Goal: Information Seeking & Learning: Learn about a topic

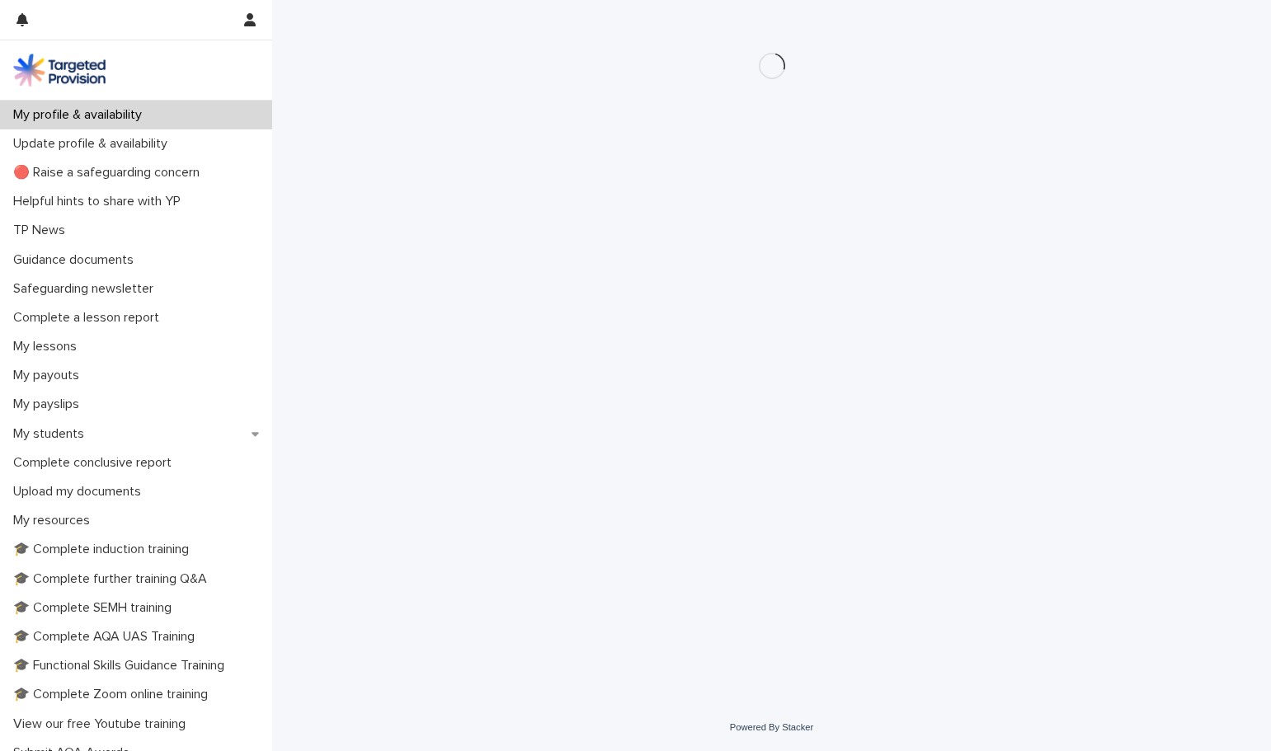
click at [82, 18] on div at bounding box center [122, 20] width 212 height 40
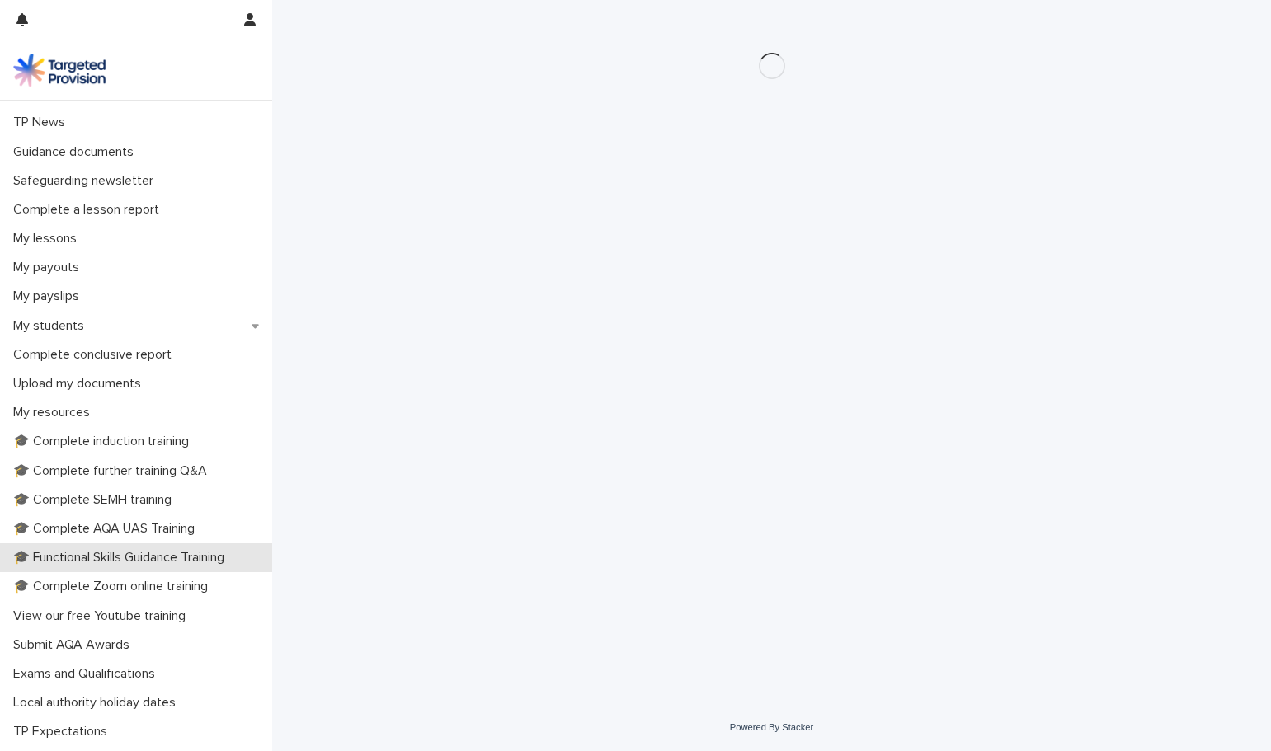
scroll to position [191, 0]
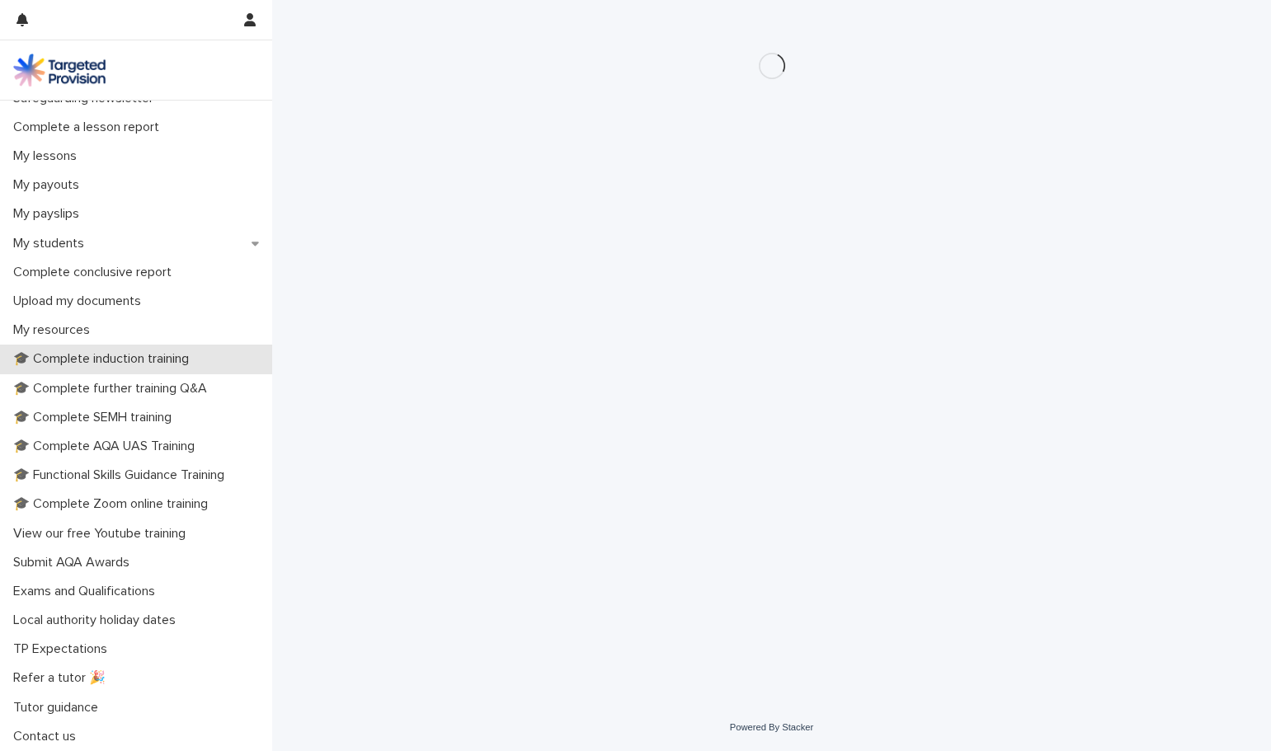
click at [138, 361] on p "🎓 Complete induction training" at bounding box center [104, 359] width 195 height 16
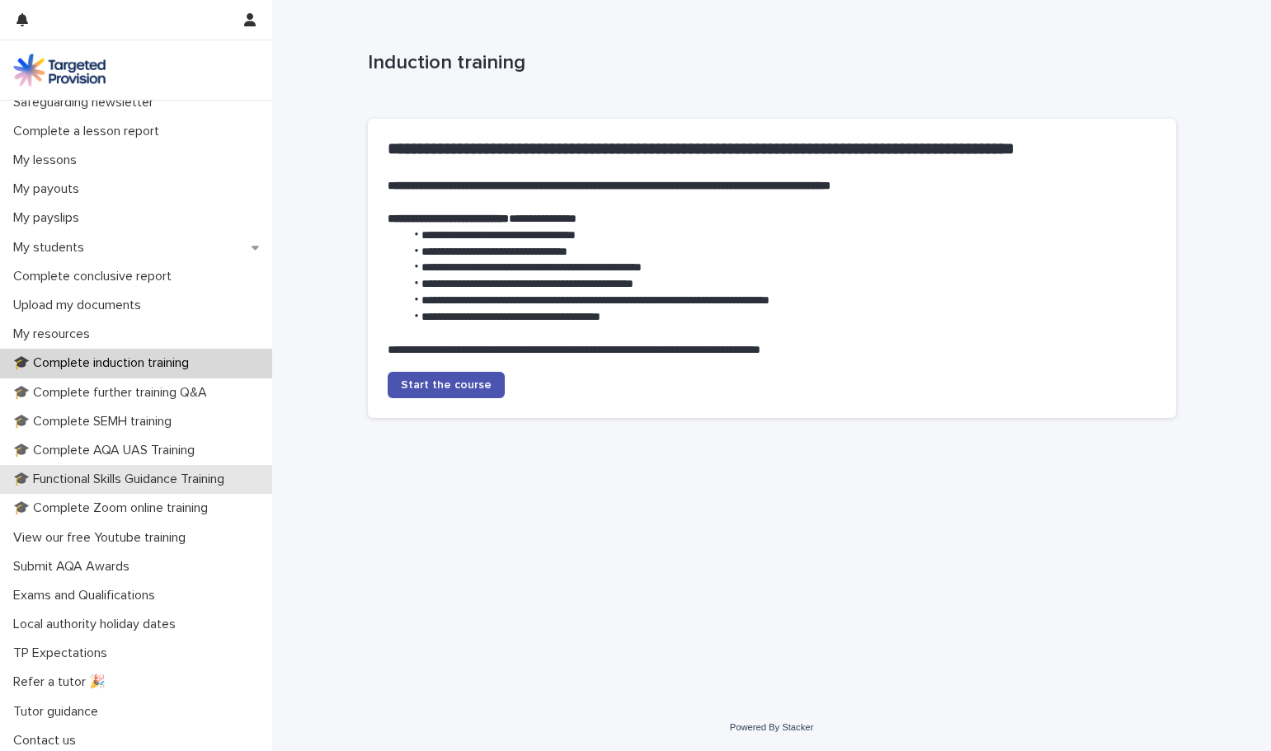
scroll to position [191, 0]
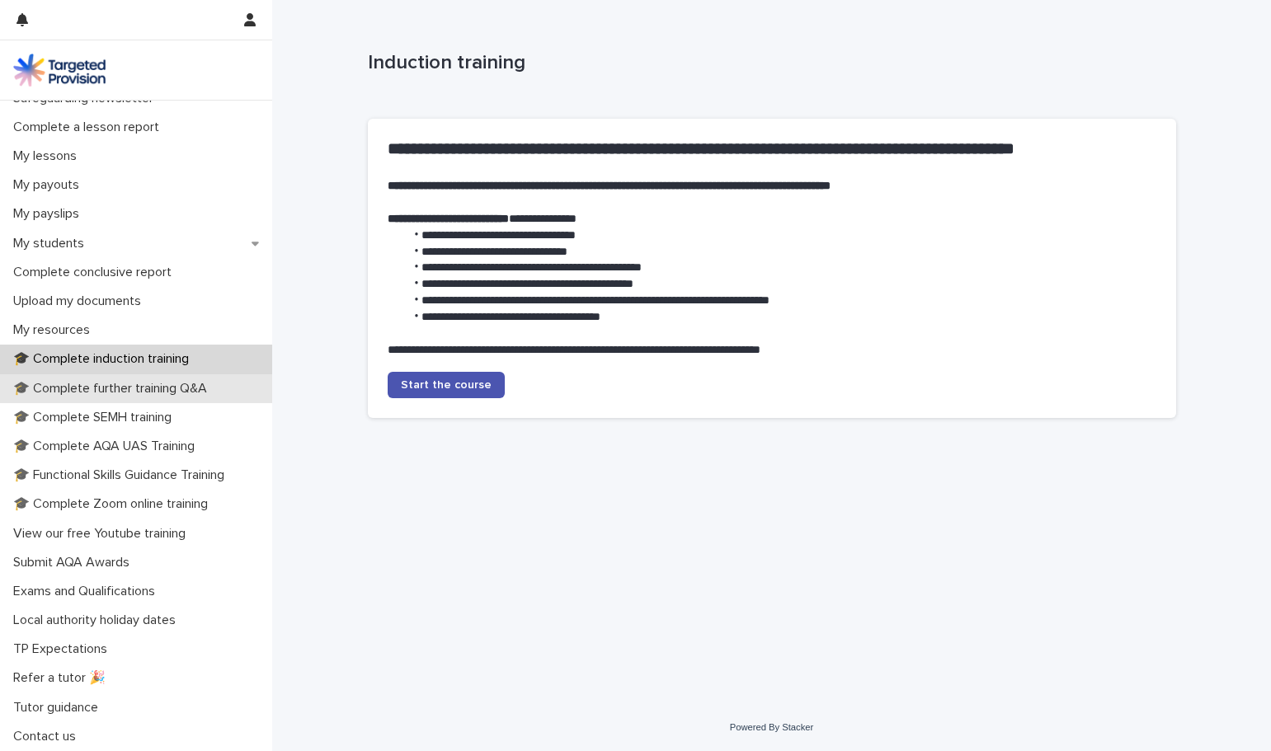
click at [206, 387] on p "🎓 Complete further training Q&A" at bounding box center [114, 389] width 214 height 16
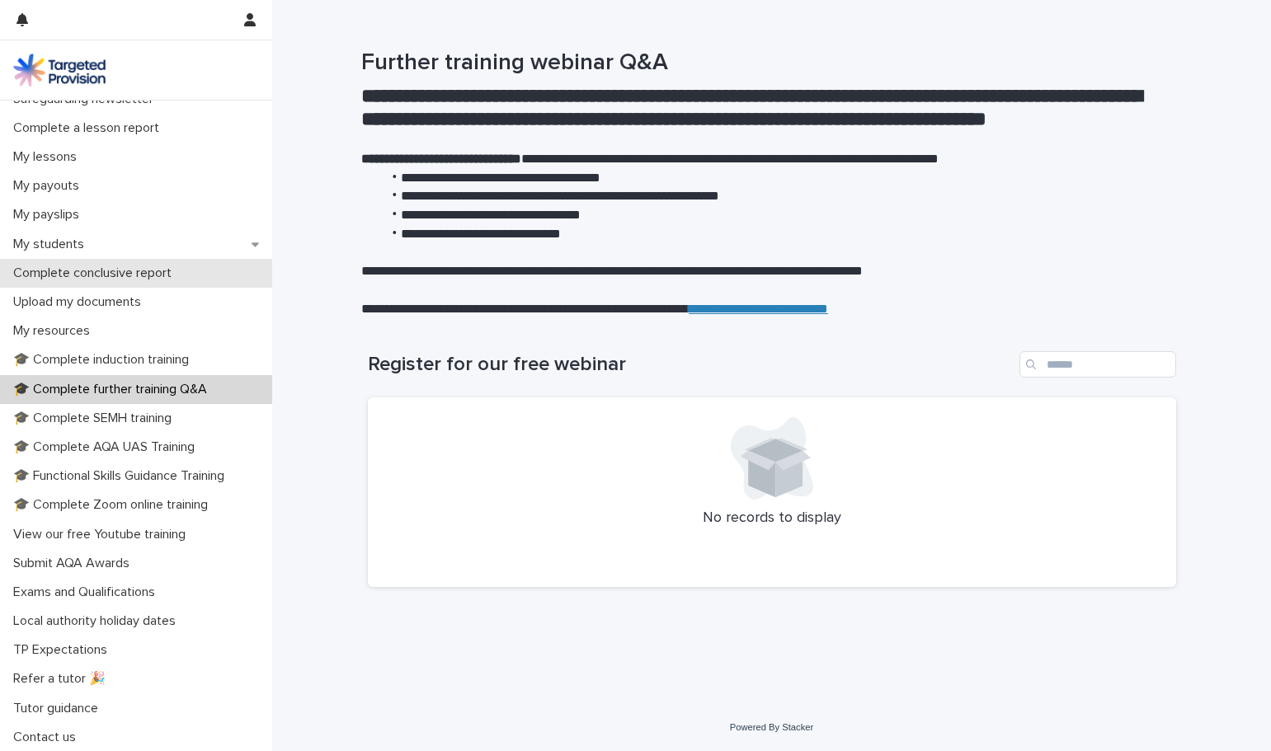
scroll to position [191, 0]
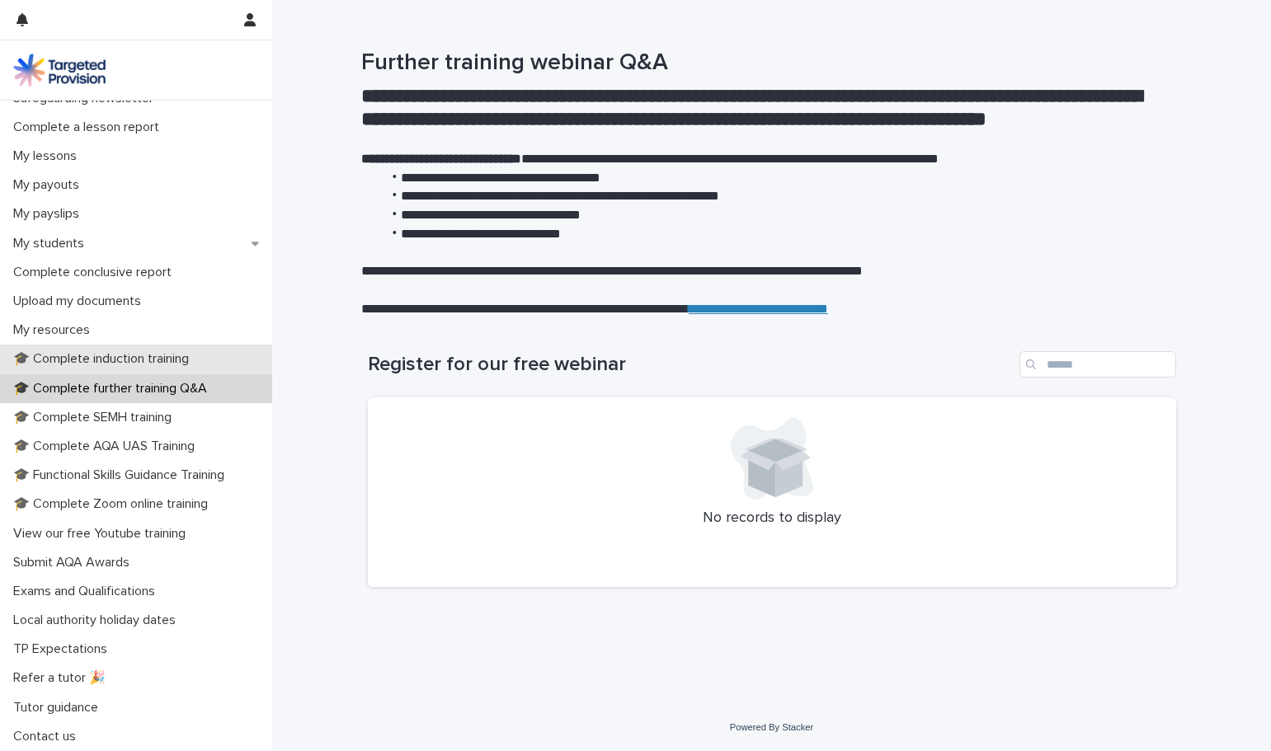
click at [195, 364] on p "🎓 Complete induction training" at bounding box center [104, 359] width 195 height 16
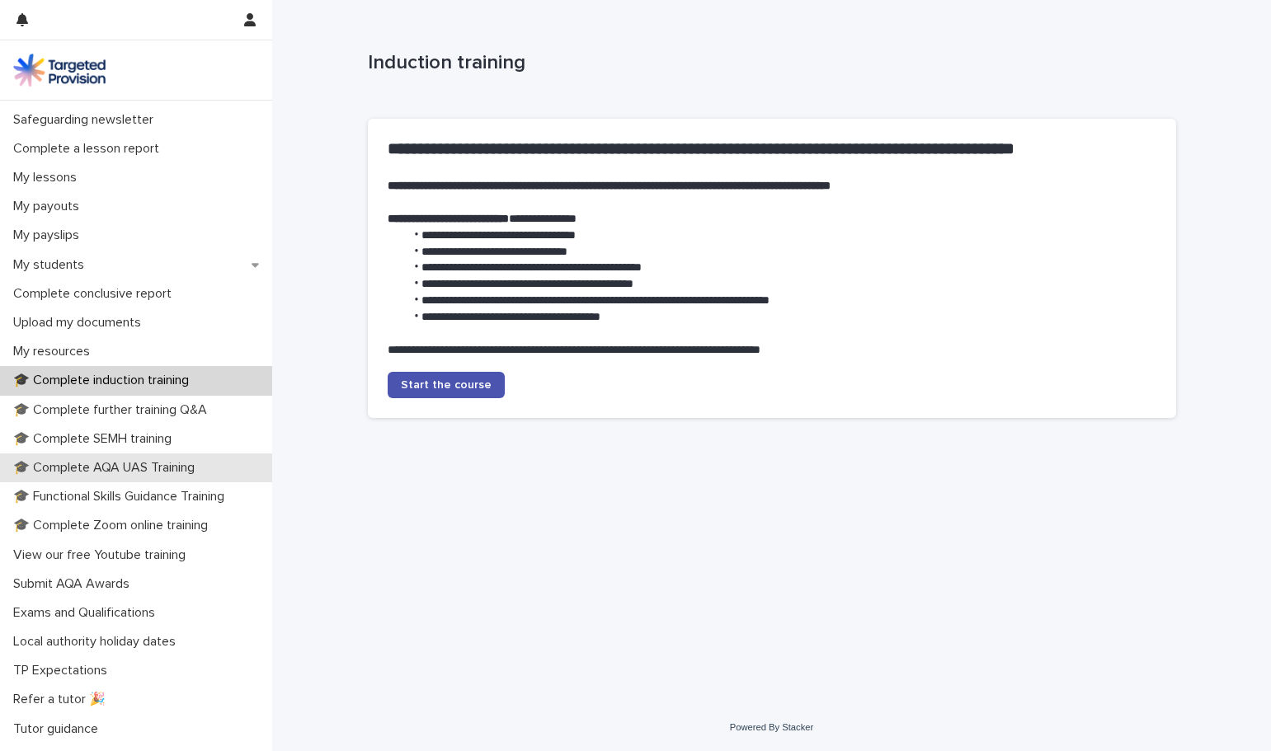
scroll to position [191, 0]
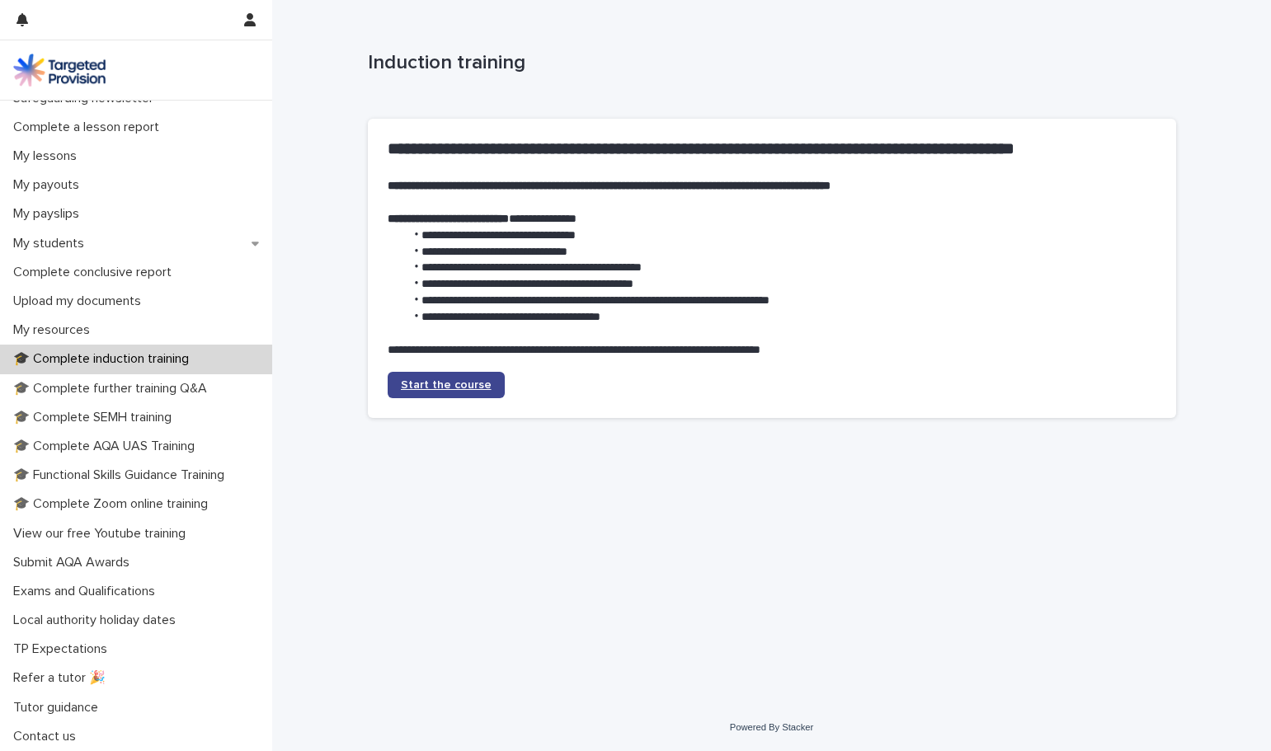
click at [430, 381] on span "Start the course" at bounding box center [446, 385] width 91 height 12
click at [167, 385] on p "🎓 Complete further training Q&A" at bounding box center [114, 389] width 214 height 16
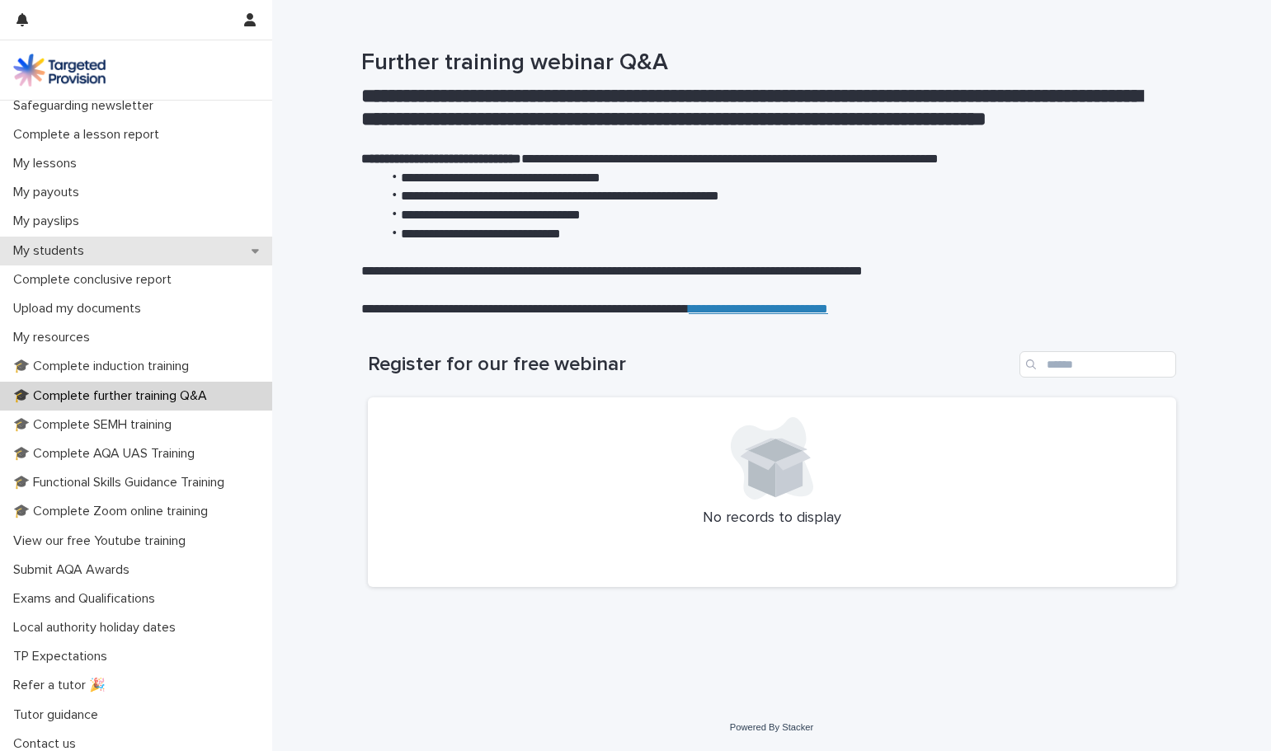
scroll to position [191, 0]
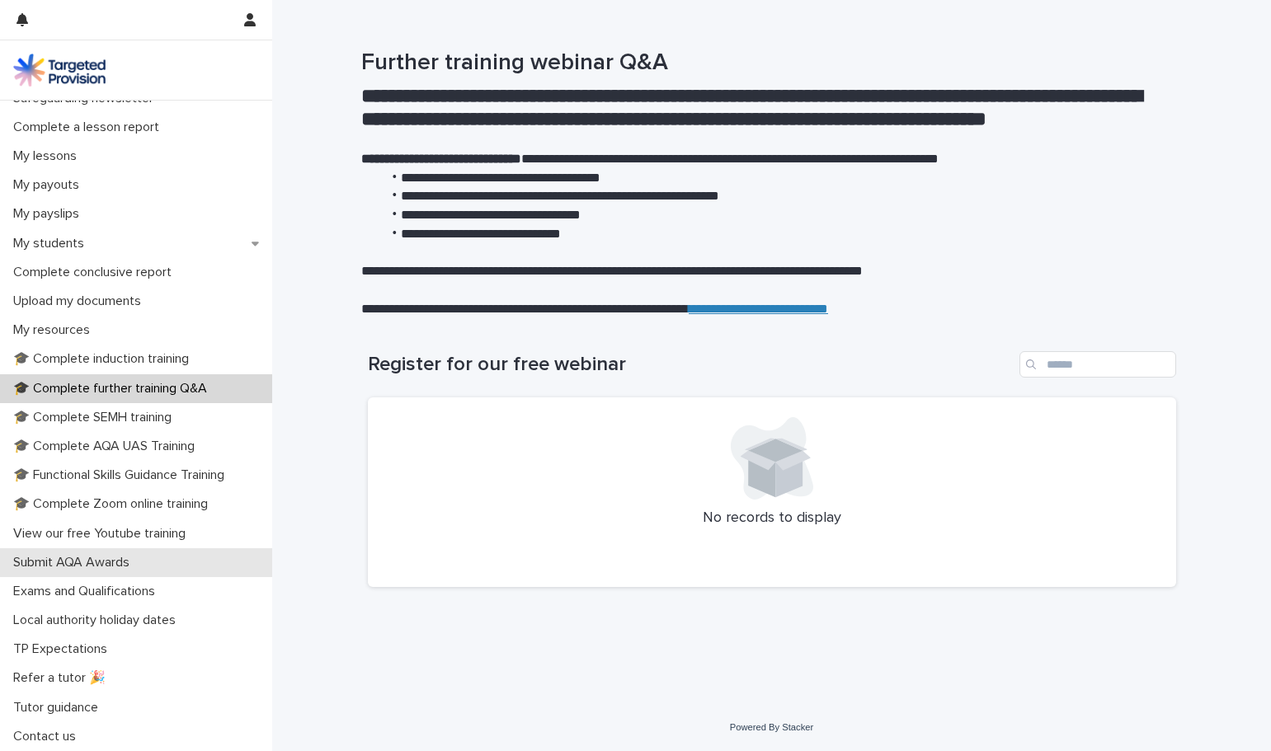
click at [158, 552] on div "Submit AQA Awards" at bounding box center [136, 562] width 272 height 29
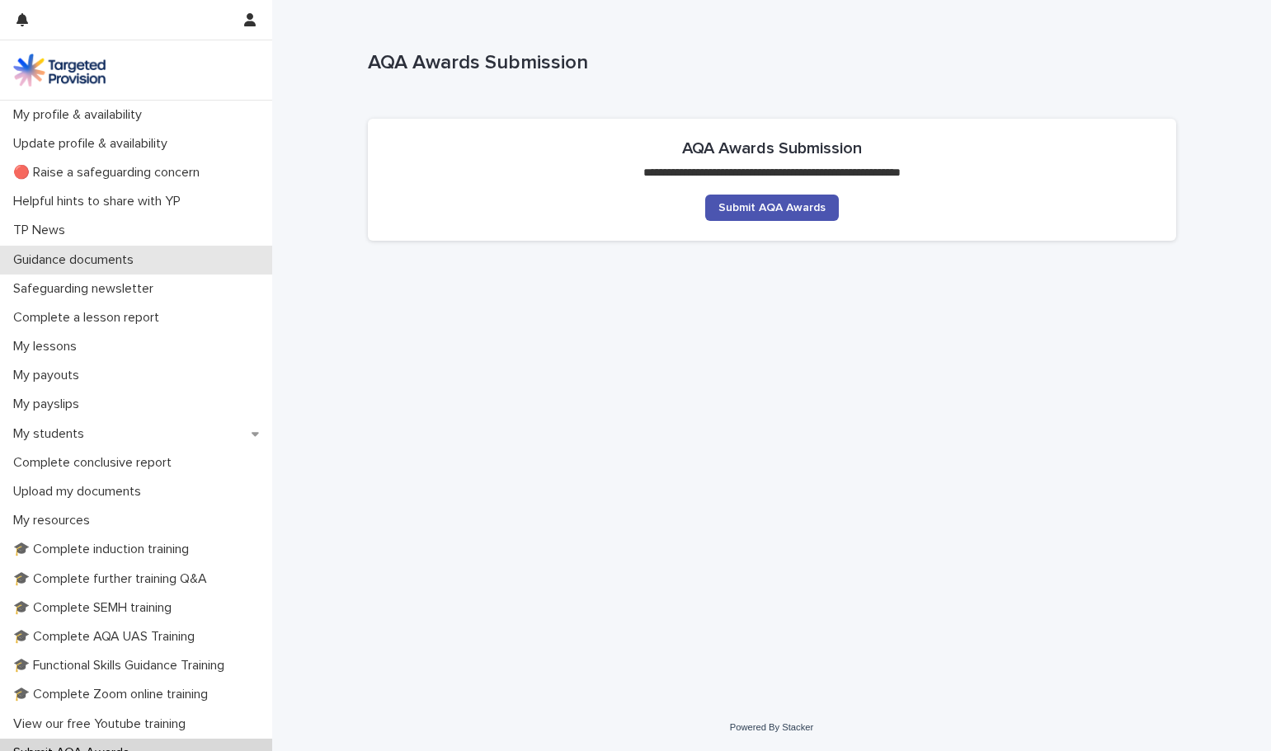
click at [134, 261] on p "Guidance documents" at bounding box center [77, 260] width 140 height 16
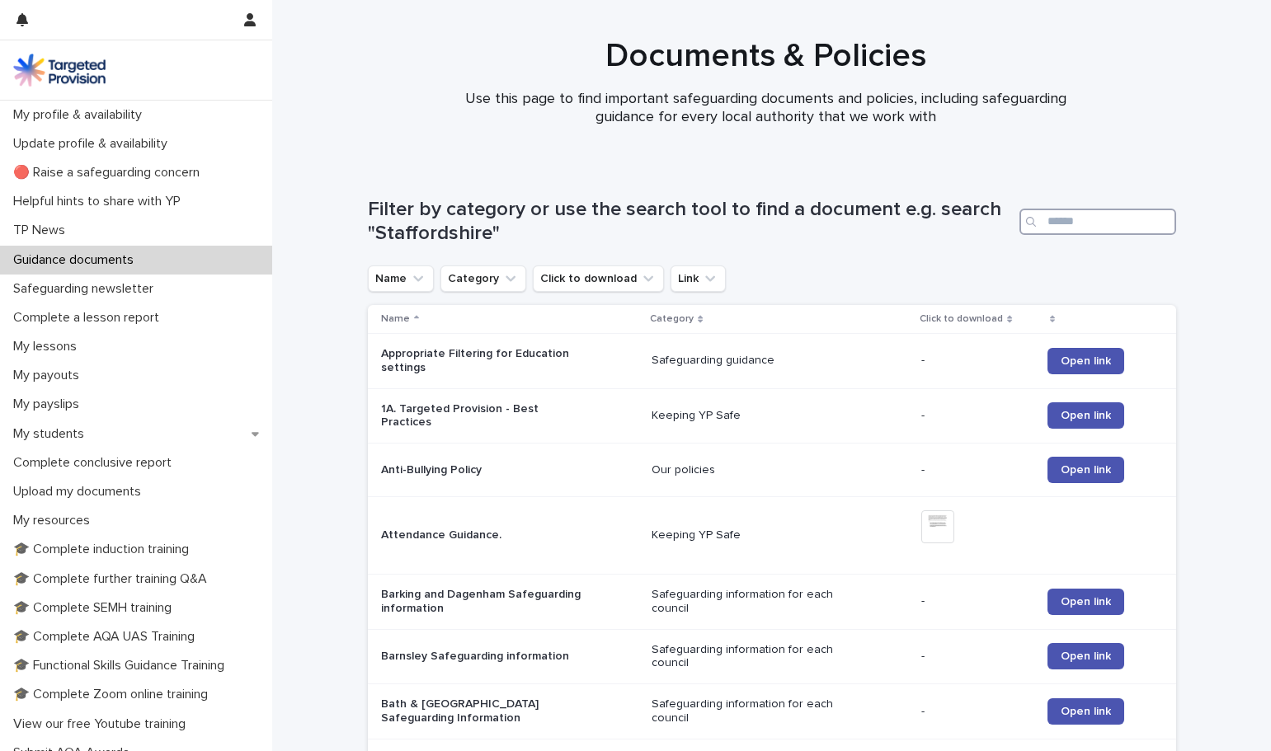
click at [1065, 218] on input "Search" at bounding box center [1097, 222] width 157 height 26
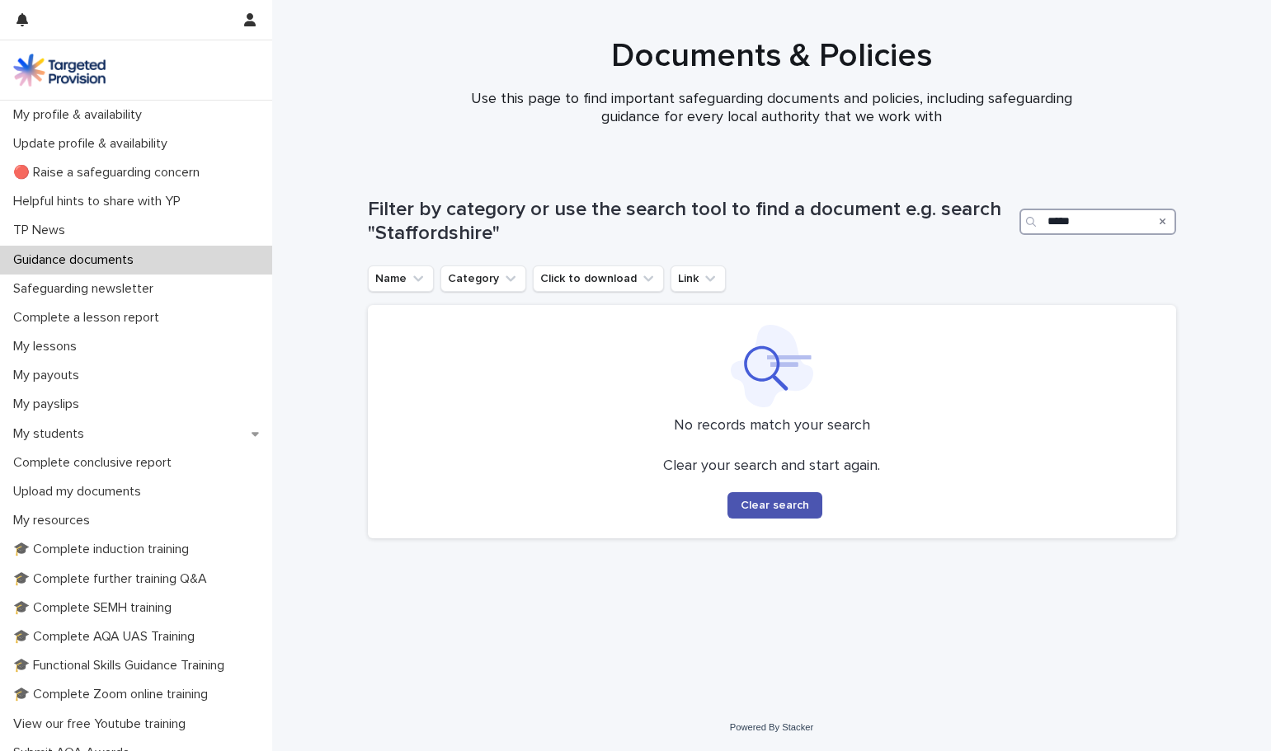
type input "*****"
click at [61, 29] on div at bounding box center [122, 20] width 212 height 40
click at [30, 21] on button "button" at bounding box center [22, 20] width 31 height 40
click at [251, 17] on icon "button" at bounding box center [250, 19] width 12 height 13
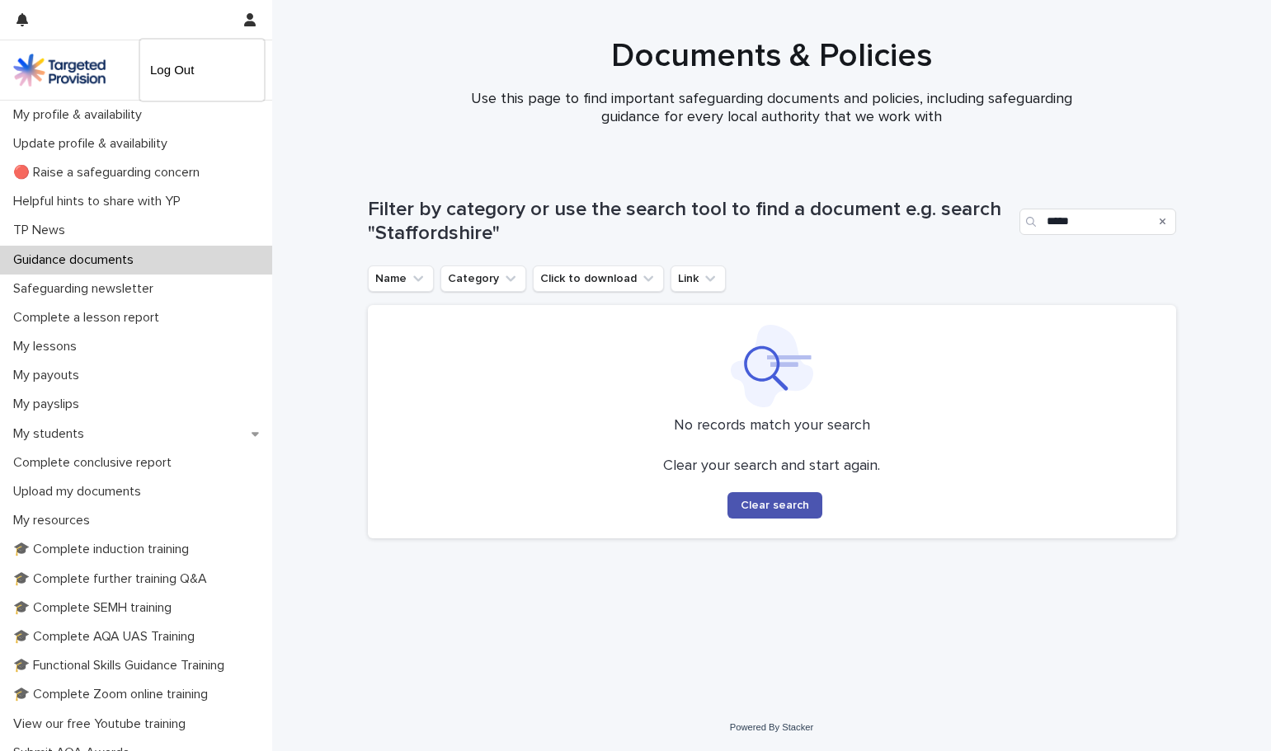
click at [250, 19] on div at bounding box center [635, 375] width 1271 height 751
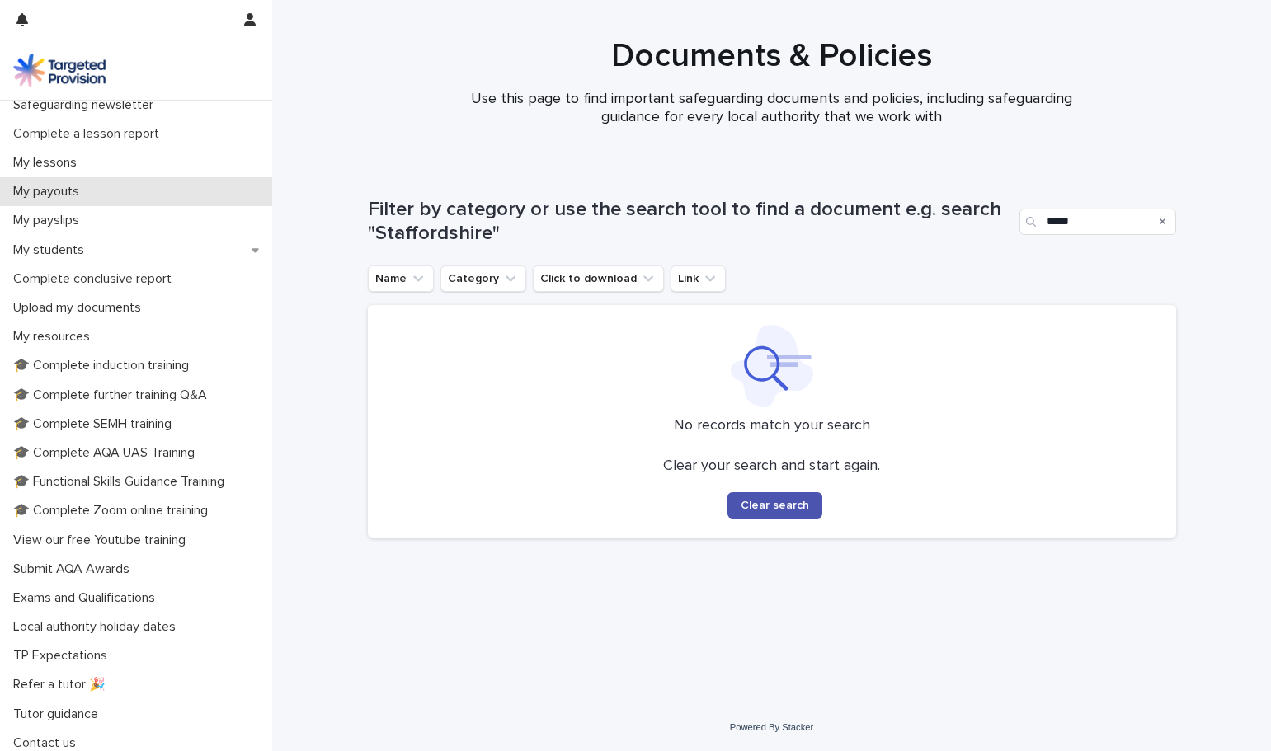
scroll to position [191, 0]
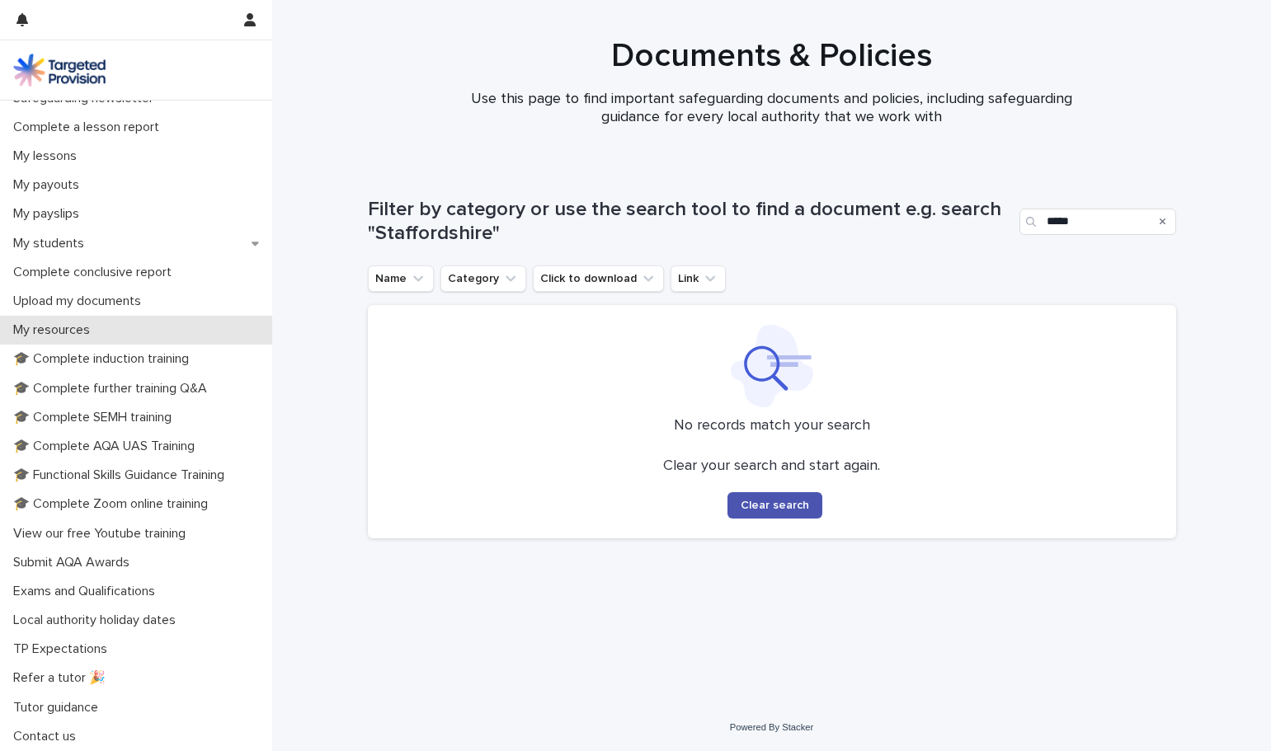
click at [148, 336] on div "My resources" at bounding box center [136, 330] width 272 height 29
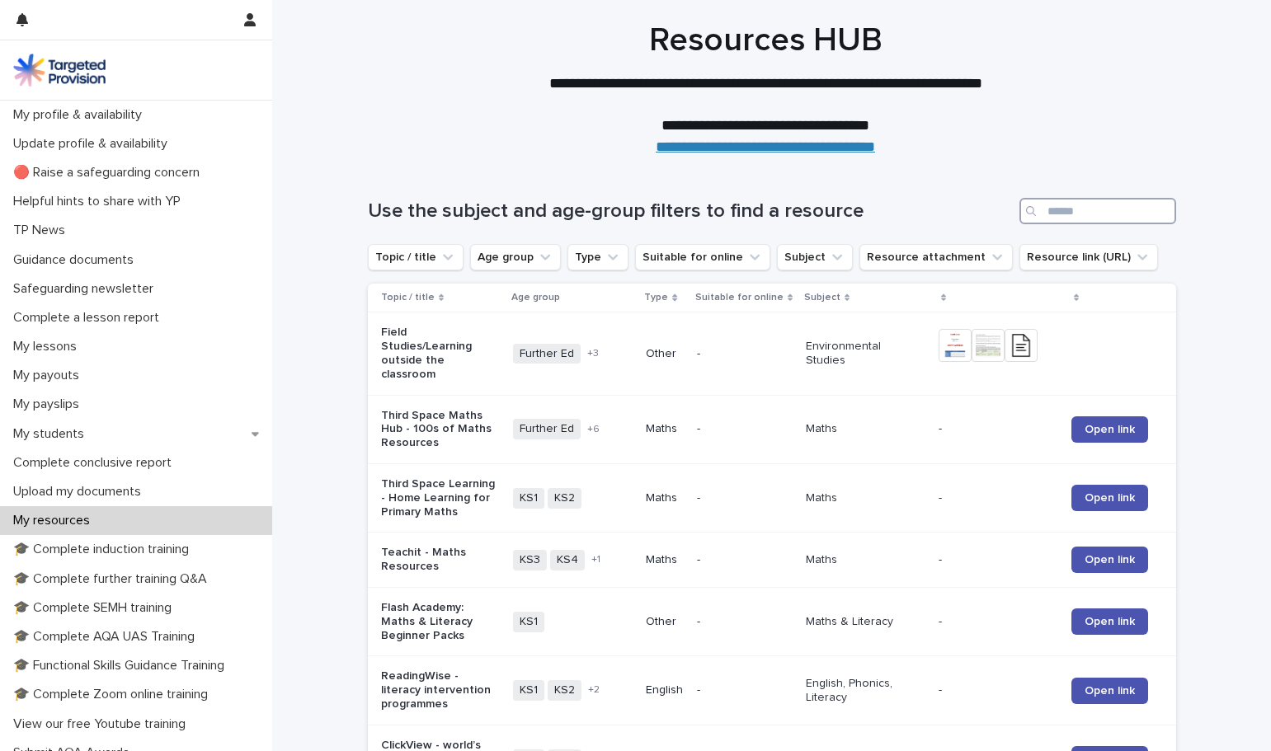
click at [1077, 200] on input "Search" at bounding box center [1097, 211] width 157 height 26
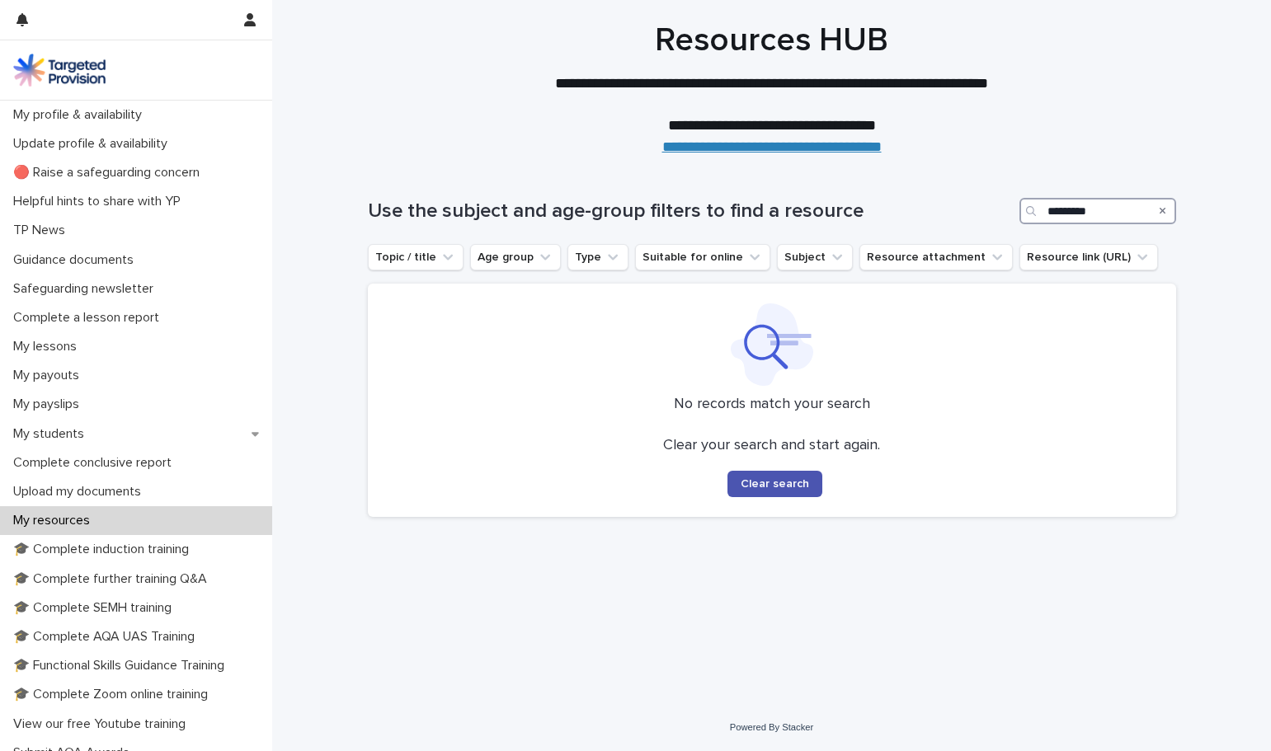
click at [1107, 198] on input "*********" at bounding box center [1097, 211] width 157 height 26
click at [1107, 200] on input "*********" at bounding box center [1097, 211] width 157 height 26
click at [1107, 205] on input "*********" at bounding box center [1097, 211] width 157 height 26
click at [1098, 214] on input "**********" at bounding box center [1097, 211] width 157 height 26
type input "**********"
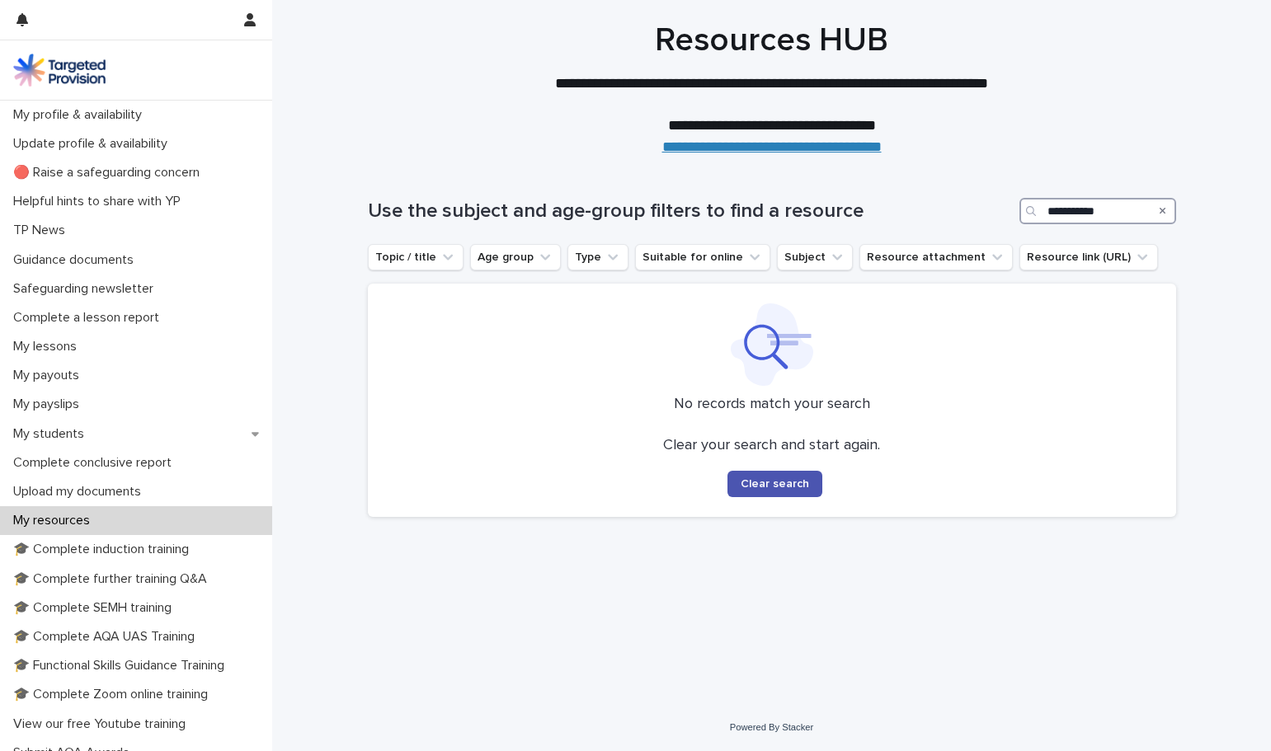
click at [1098, 214] on input "**********" at bounding box center [1097, 211] width 157 height 26
click at [829, 254] on icon "Subject" at bounding box center [837, 257] width 16 height 16
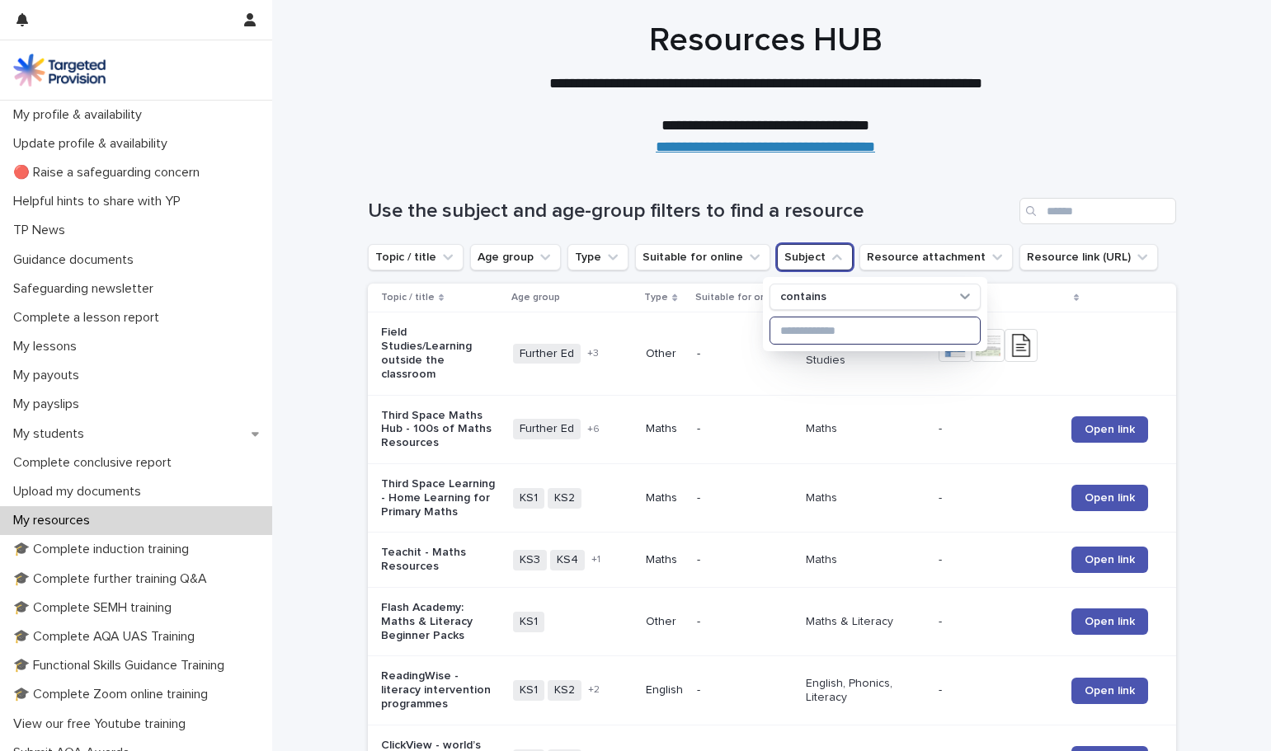
click at [840, 327] on input at bounding box center [874, 331] width 209 height 26
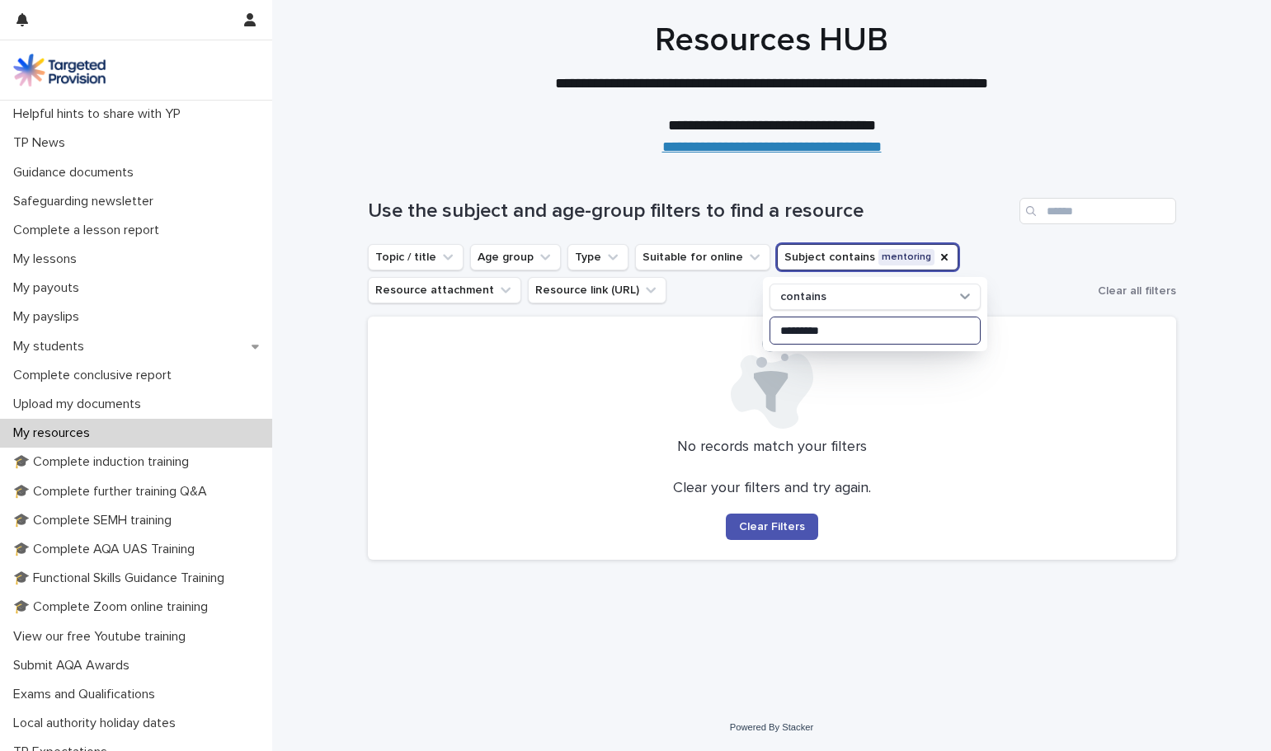
scroll to position [191, 0]
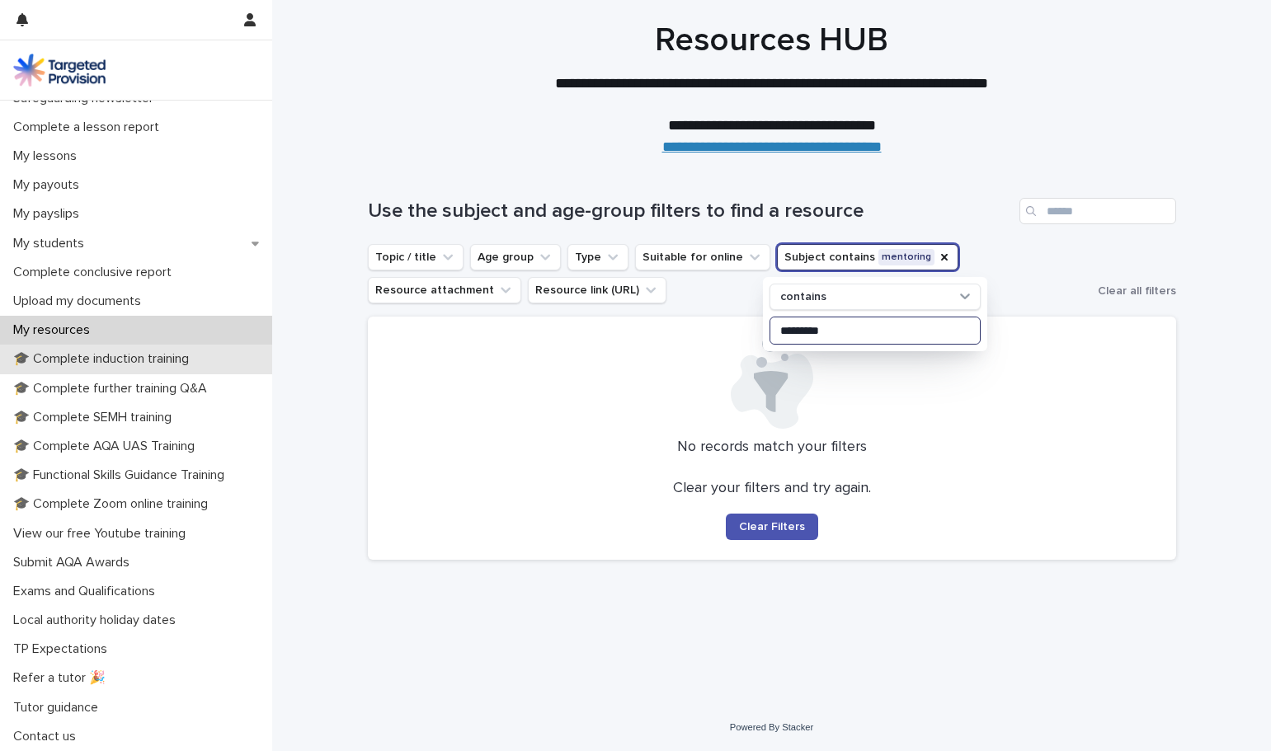
type input "*********"
click at [159, 353] on p "🎓 Complete induction training" at bounding box center [104, 359] width 195 height 16
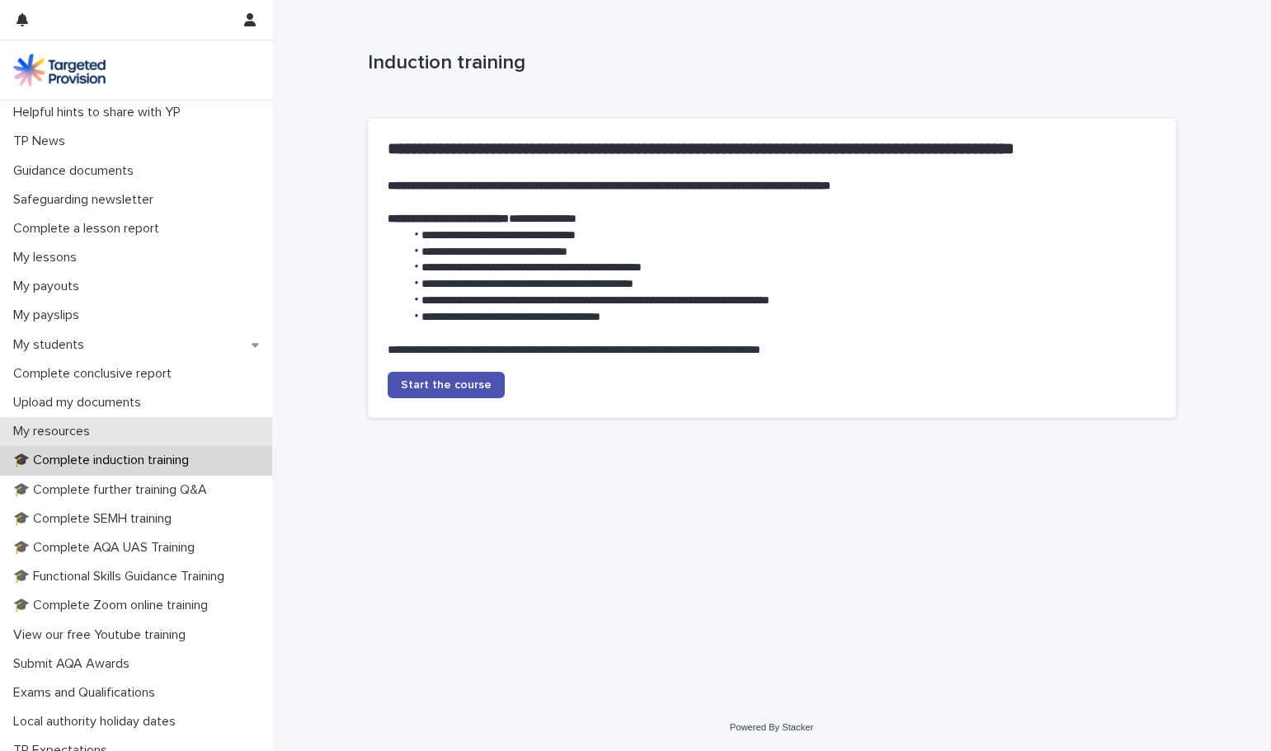
scroll to position [191, 0]
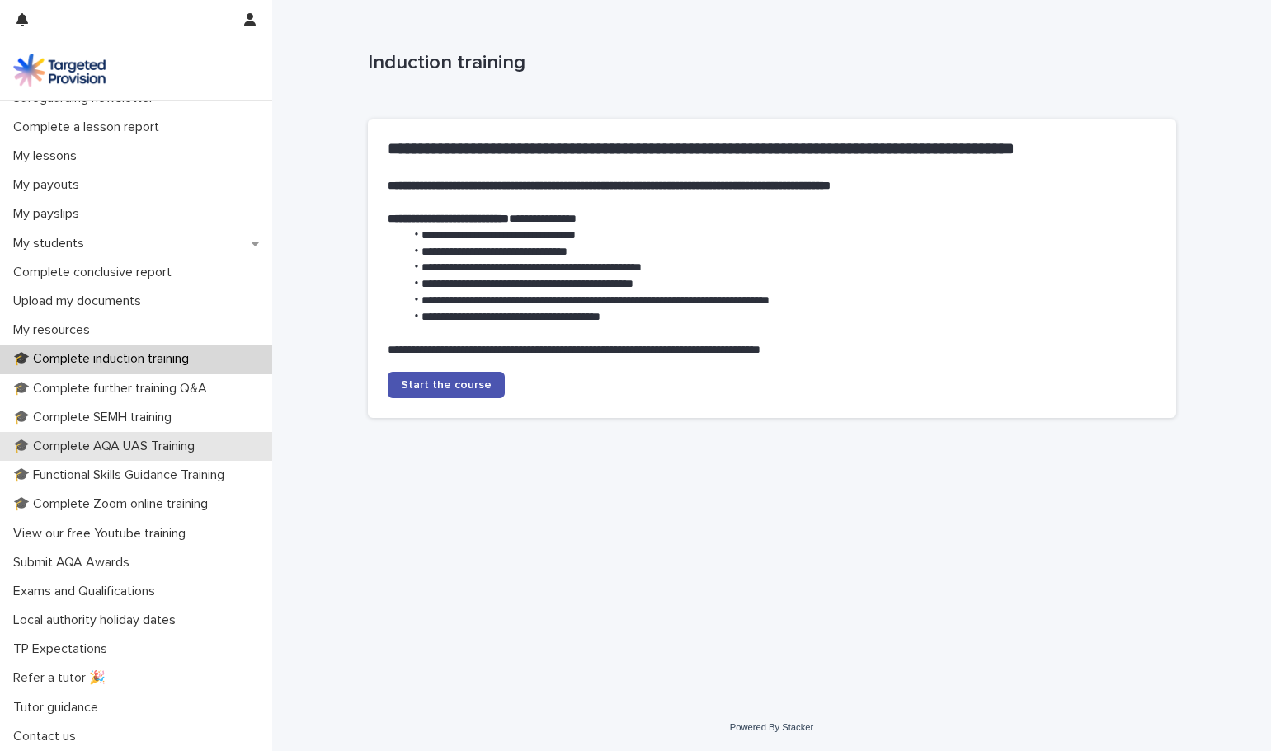
click at [175, 444] on p "🎓 Complete AQA UAS Training" at bounding box center [107, 447] width 201 height 16
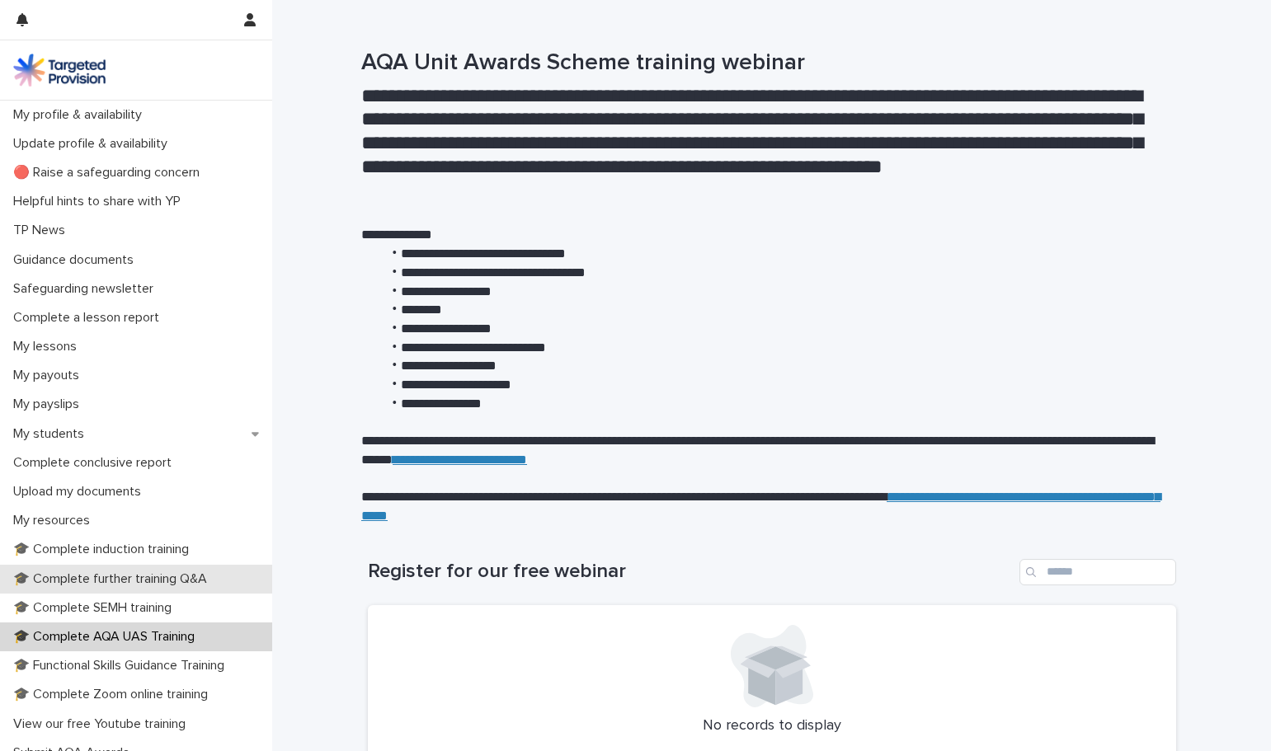
click at [199, 592] on div "🎓 Complete further training Q&A" at bounding box center [136, 579] width 272 height 29
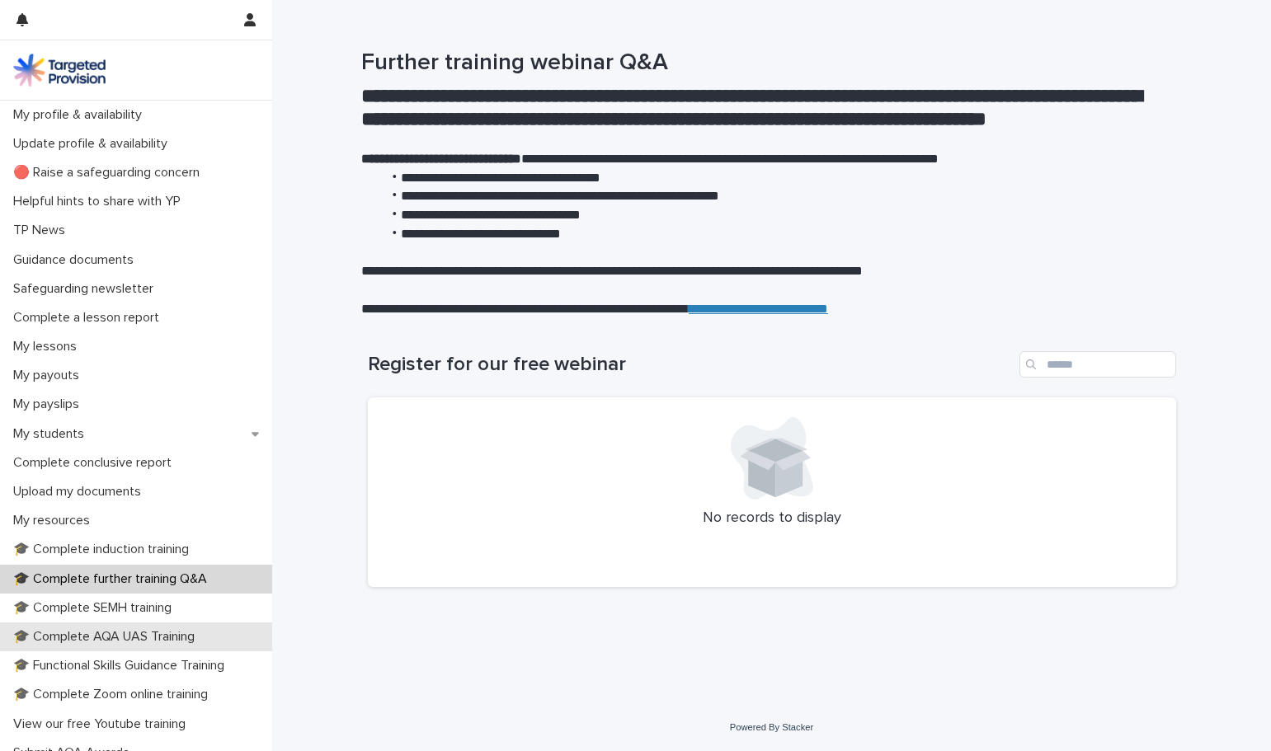
click at [64, 640] on p "🎓 Complete AQA UAS Training" at bounding box center [107, 637] width 201 height 16
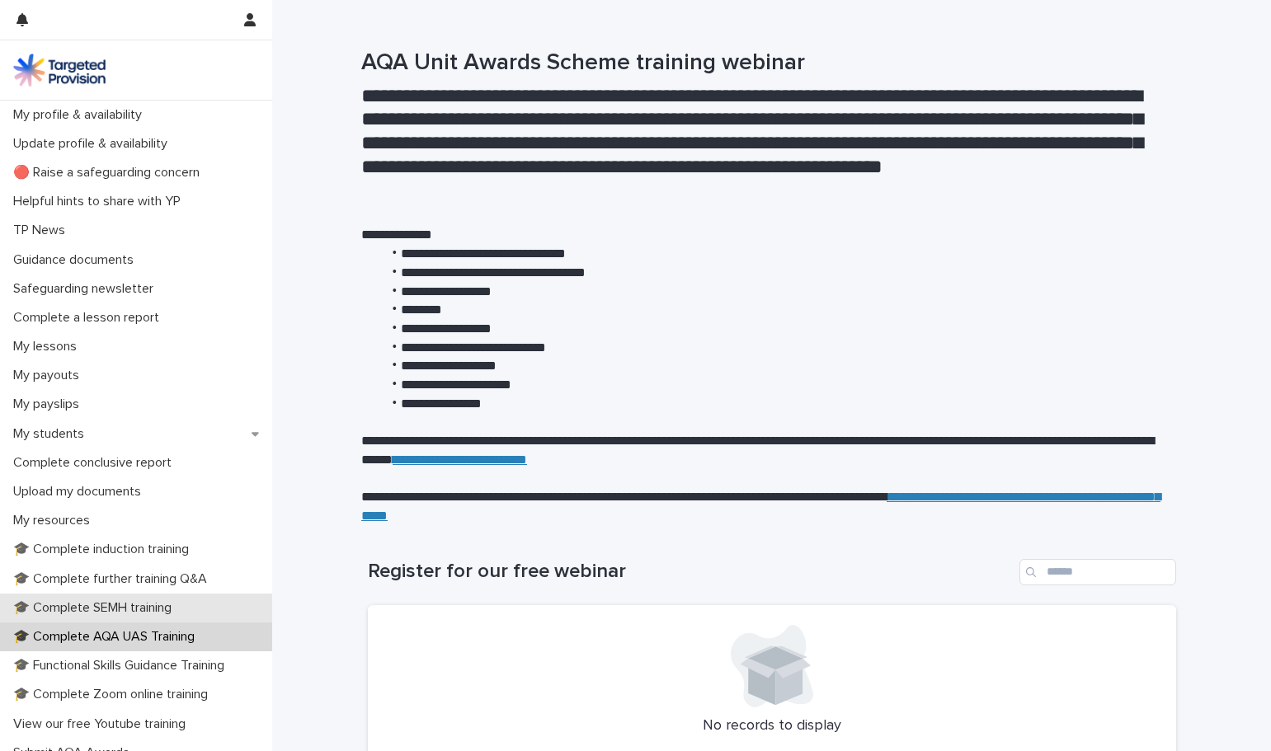
click at [85, 613] on p "🎓 Complete SEMH training" at bounding box center [96, 608] width 178 height 16
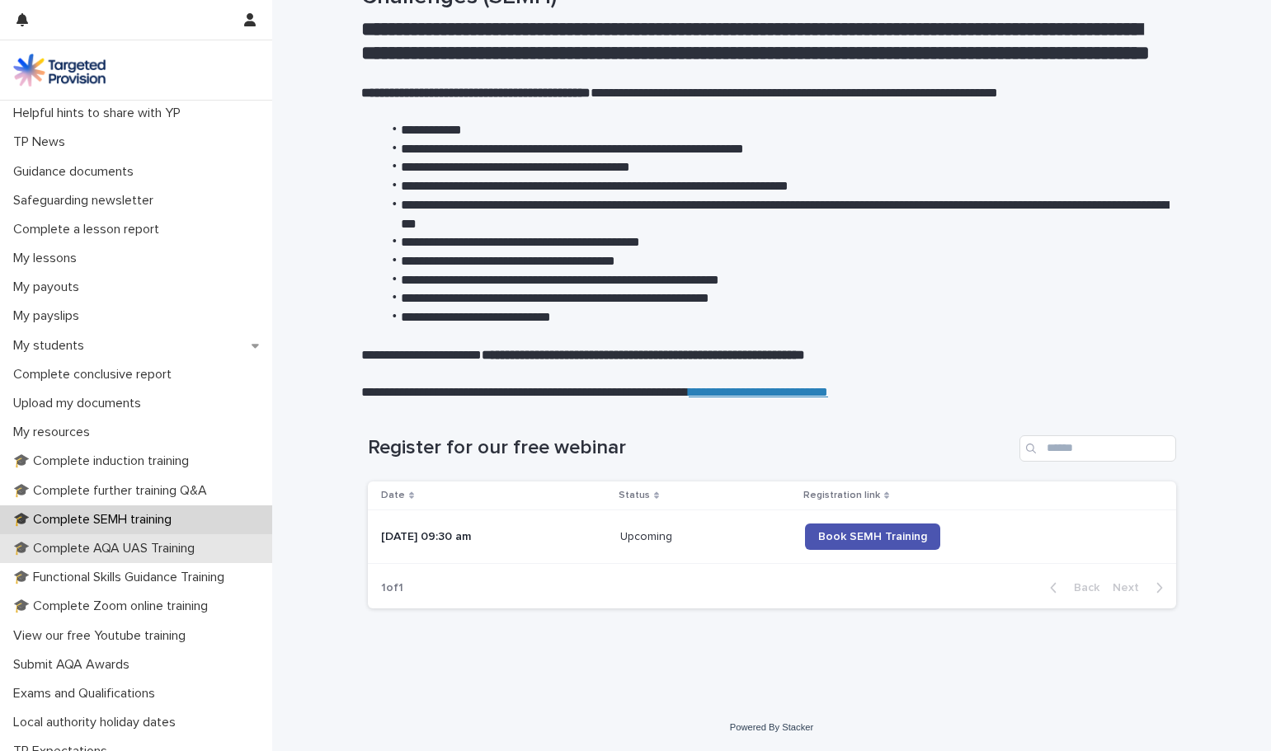
scroll to position [191, 0]
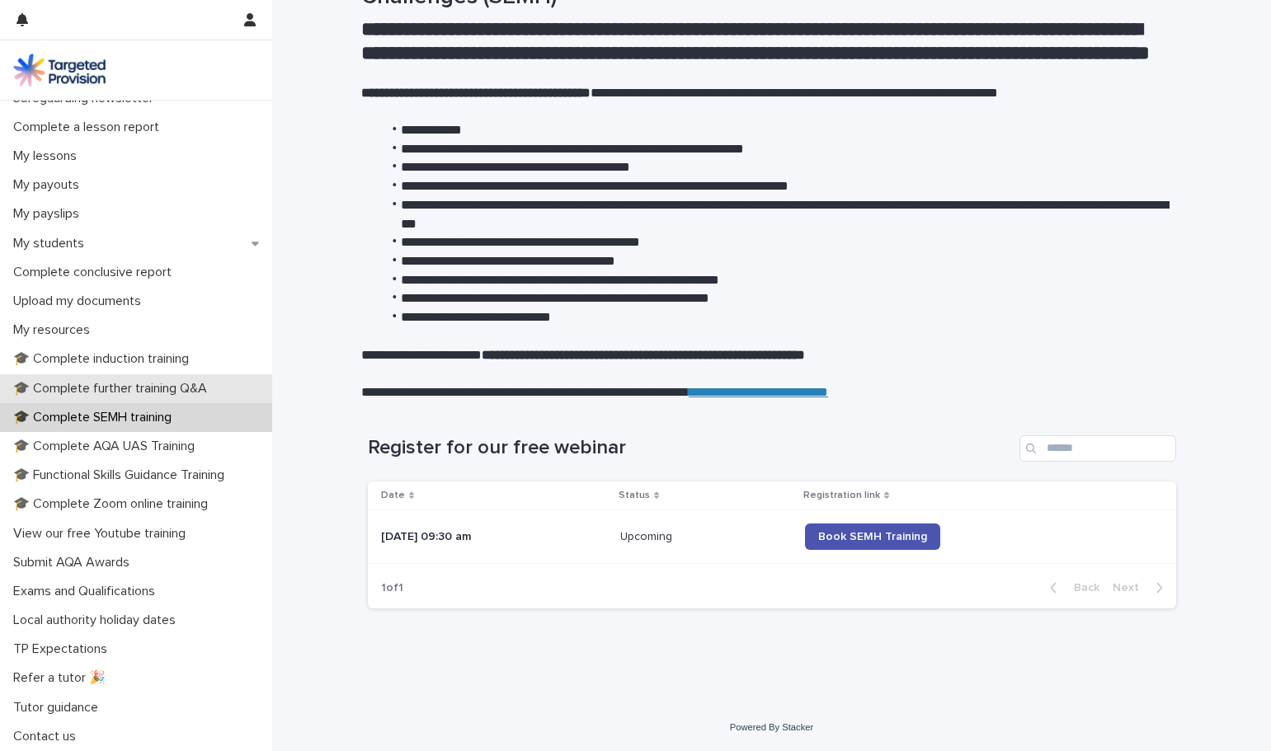
click at [135, 396] on p "🎓 Complete further training Q&A" at bounding box center [114, 389] width 214 height 16
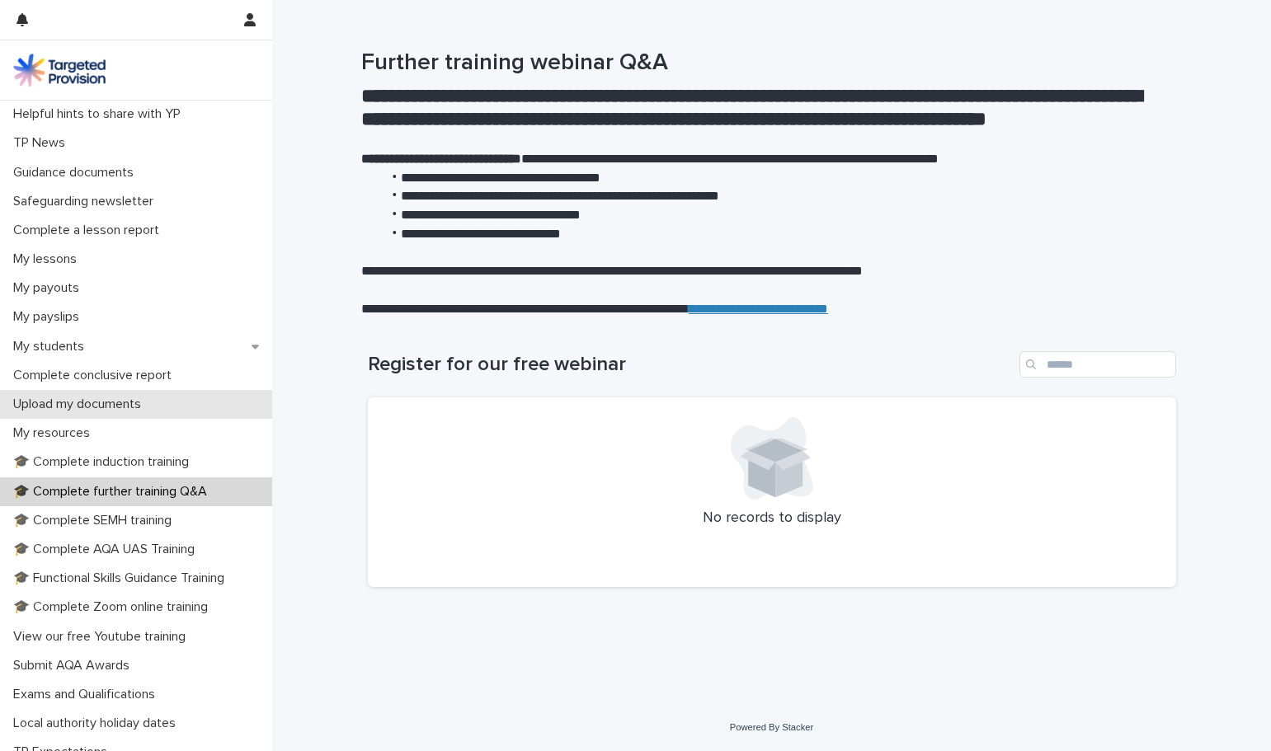
scroll to position [191, 0]
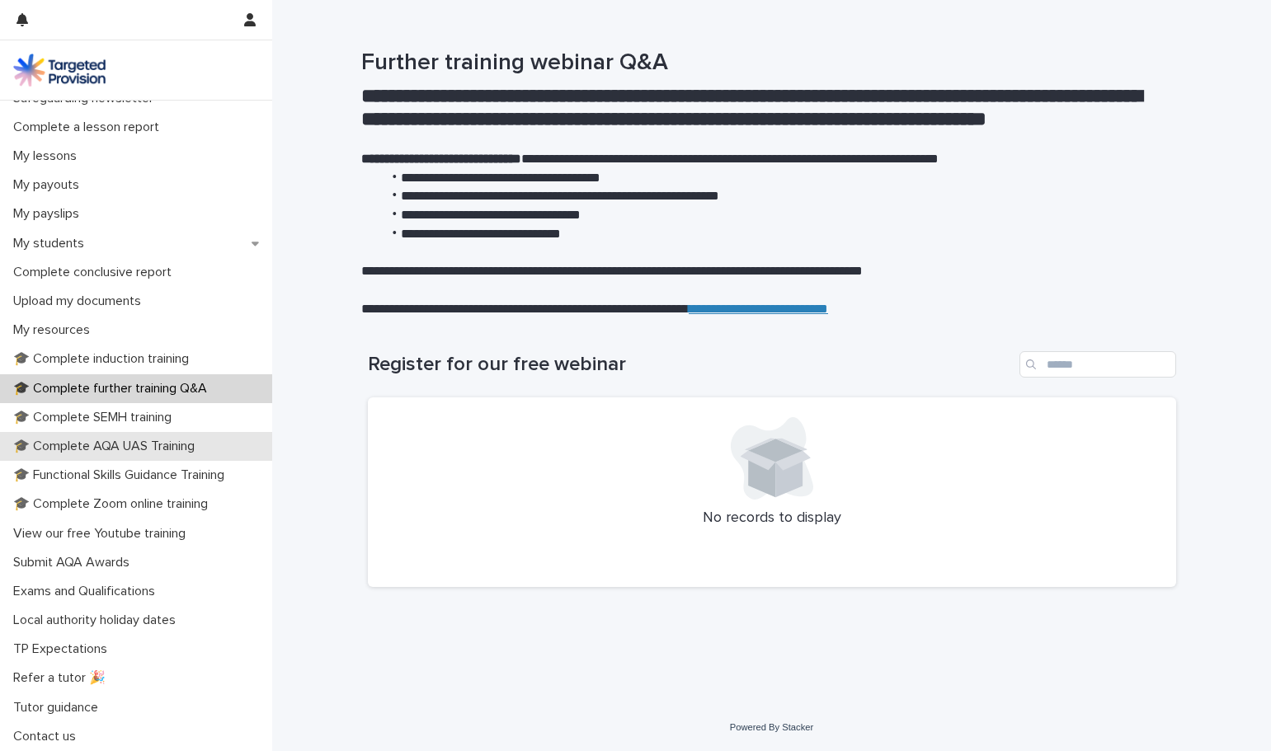
click at [189, 452] on p "🎓 Complete AQA UAS Training" at bounding box center [107, 447] width 201 height 16
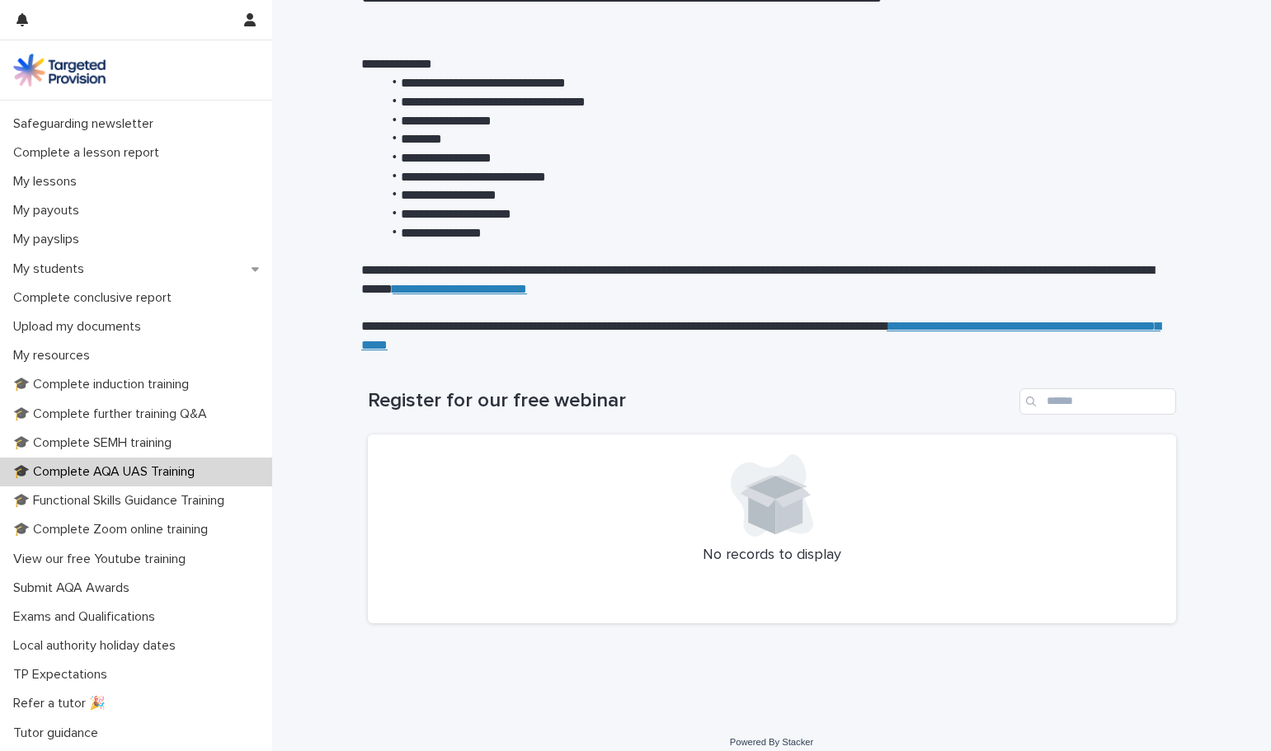
scroll to position [186, 0]
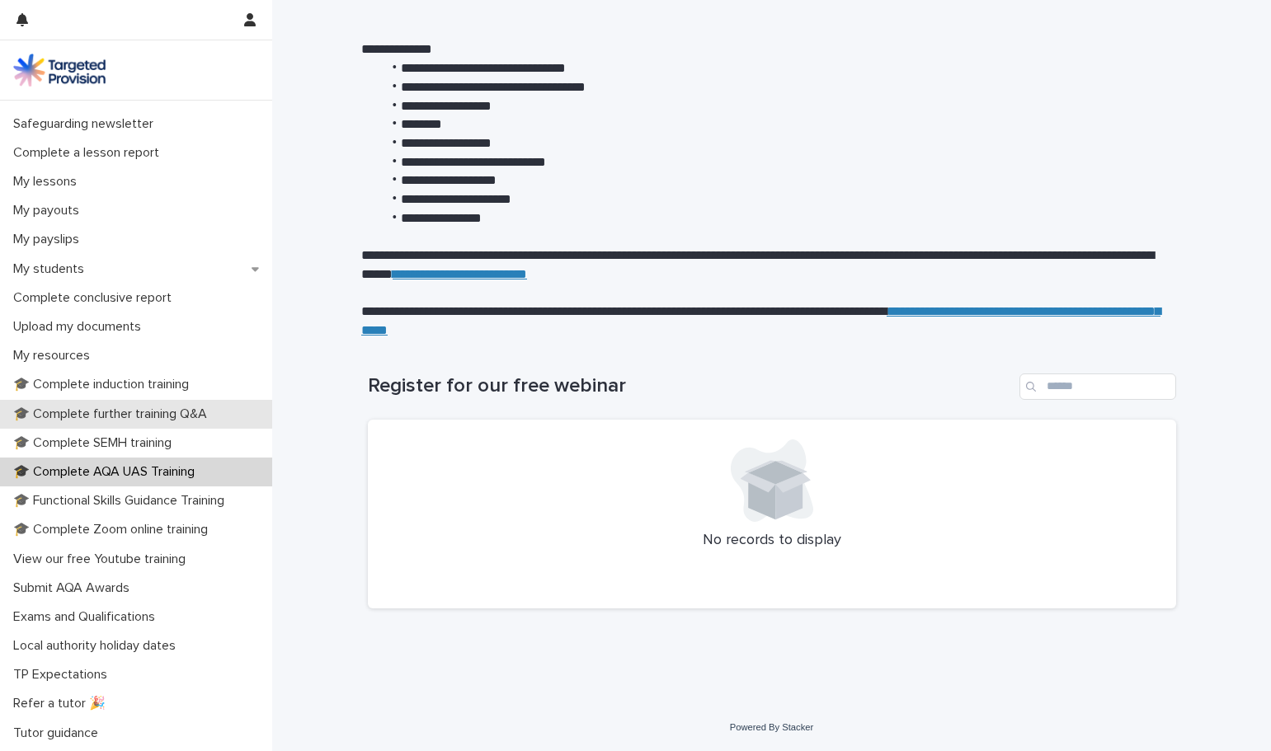
click at [160, 413] on p "🎓 Complete further training Q&A" at bounding box center [114, 415] width 214 height 16
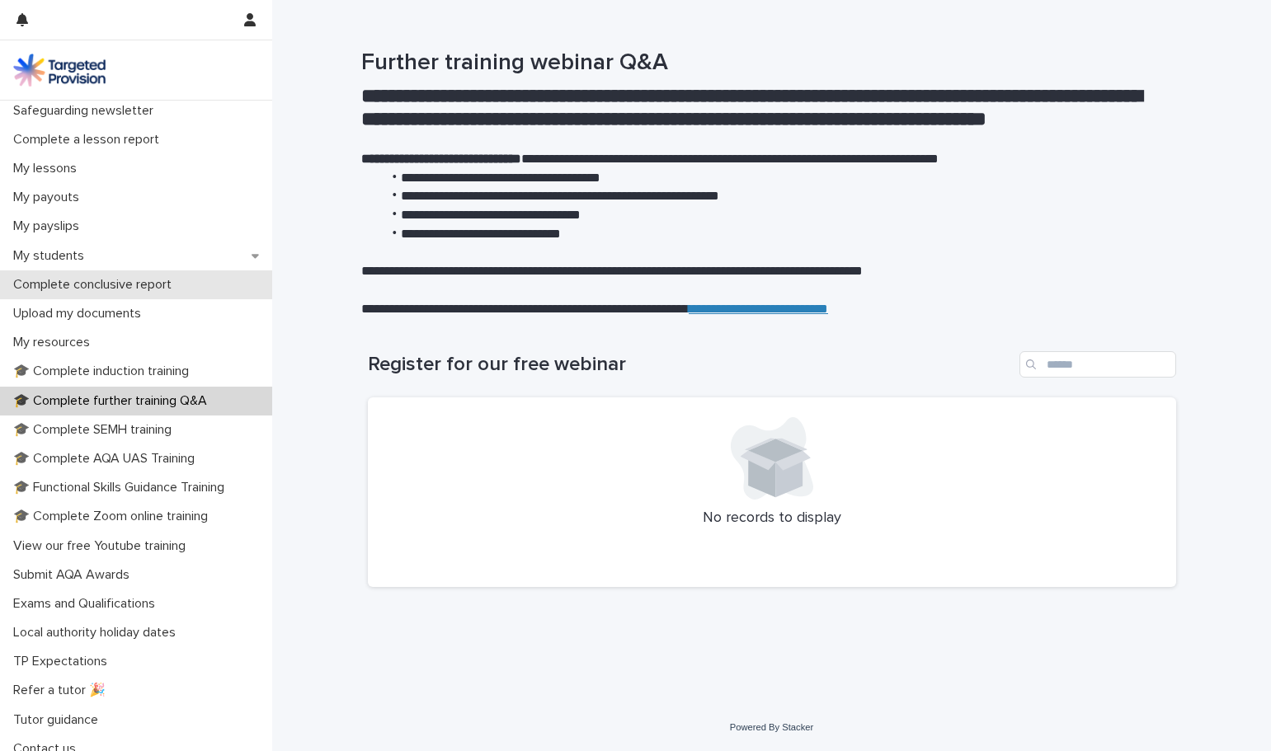
scroll to position [191, 0]
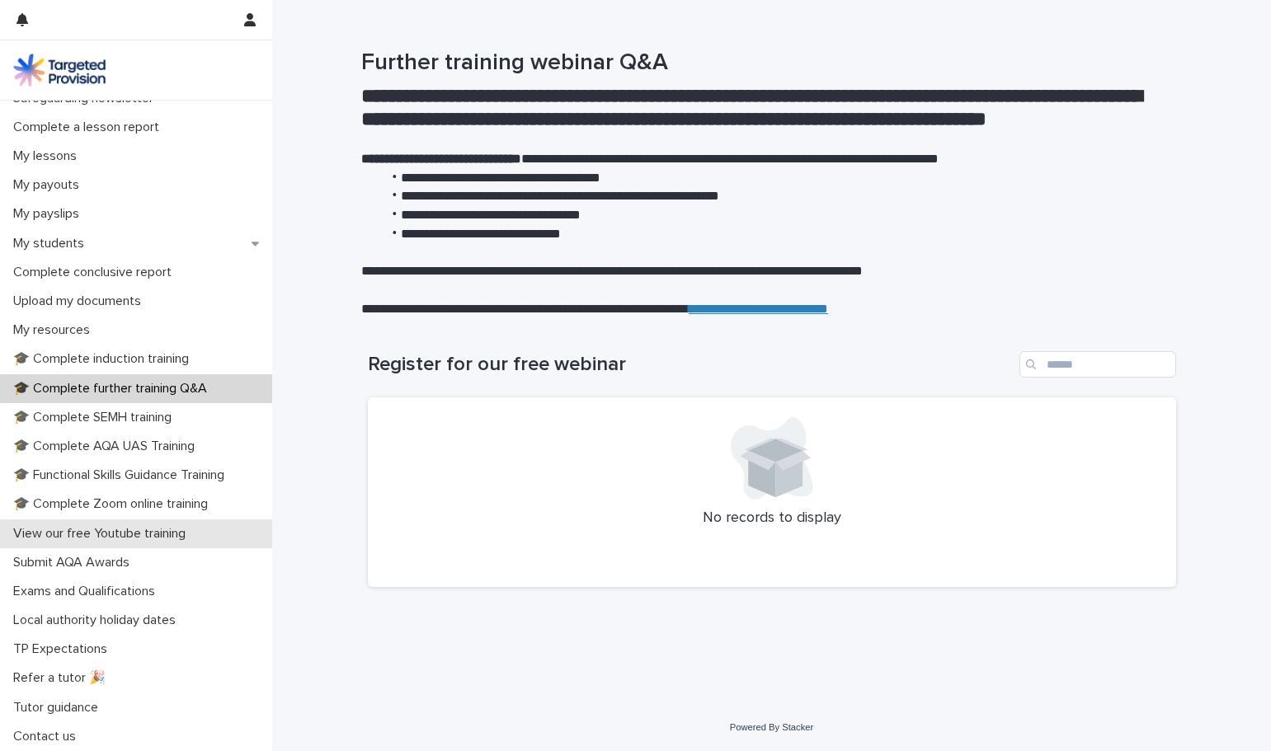
click at [190, 532] on p "View our free Youtube training" at bounding box center [103, 534] width 192 height 16
